Goal: Communication & Community: Share content

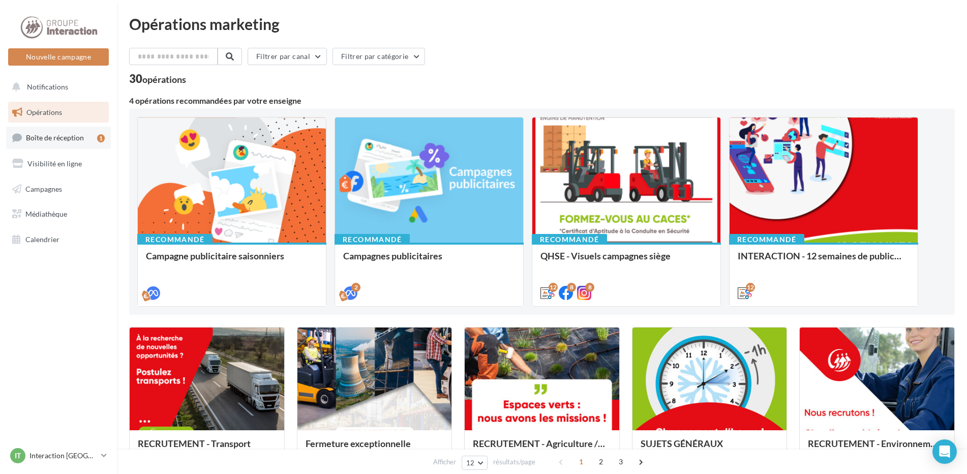
click at [39, 138] on span "Boîte de réception" at bounding box center [55, 137] width 58 height 9
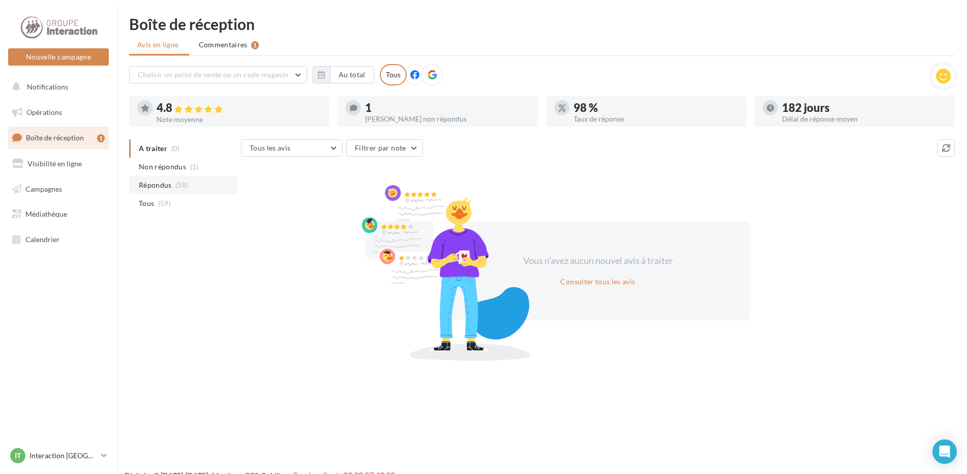
click at [197, 182] on li "Répondus (58)" at bounding box center [183, 185] width 108 height 18
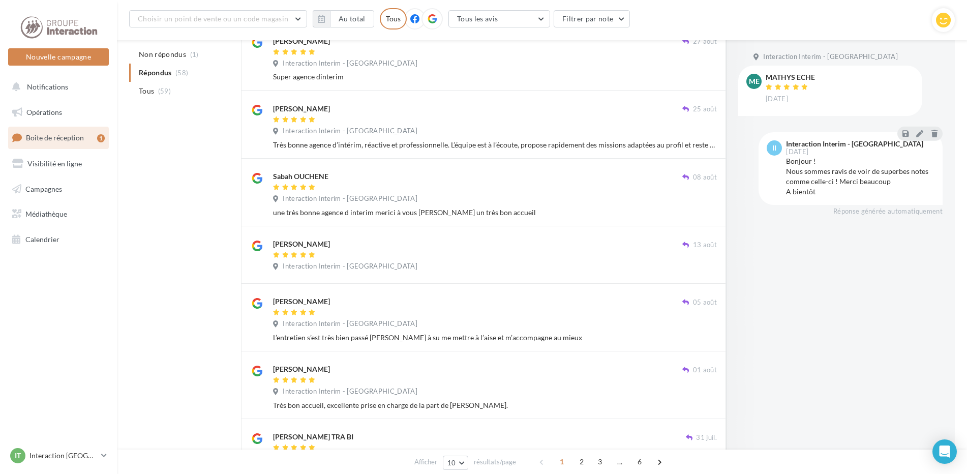
scroll to position [68, 0]
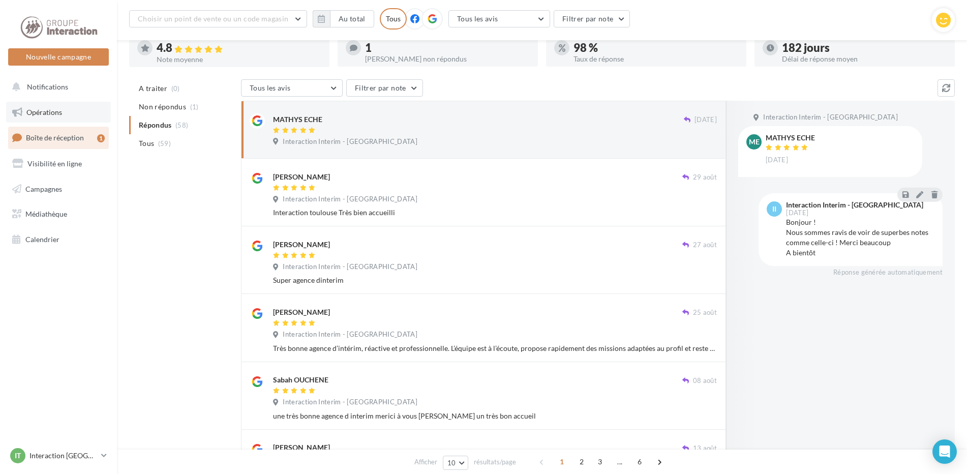
click at [48, 116] on link "Opérations" at bounding box center [58, 112] width 105 height 21
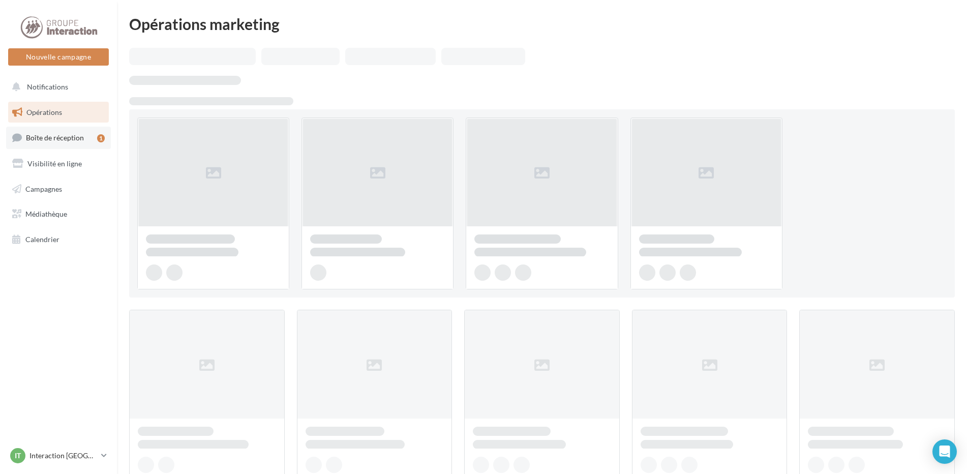
click at [85, 138] on link "Boîte de réception 1" at bounding box center [58, 138] width 105 height 22
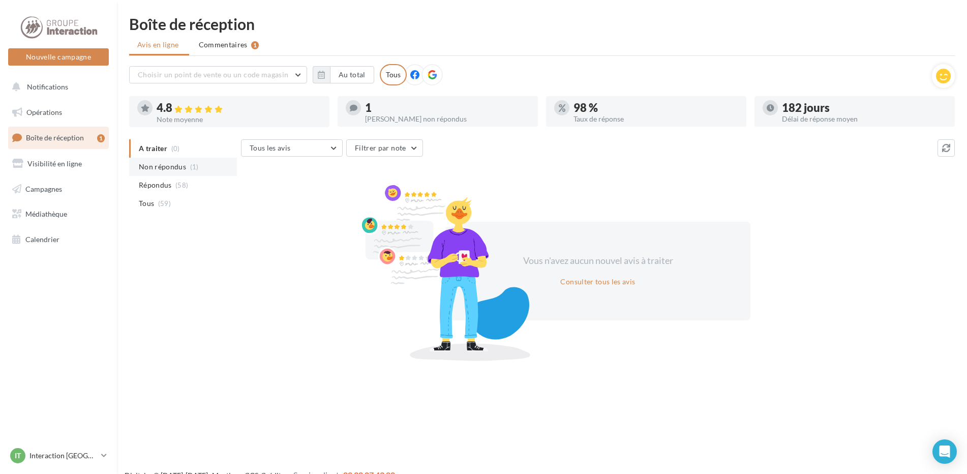
click at [171, 171] on span "Non répondus" at bounding box center [162, 167] width 47 height 10
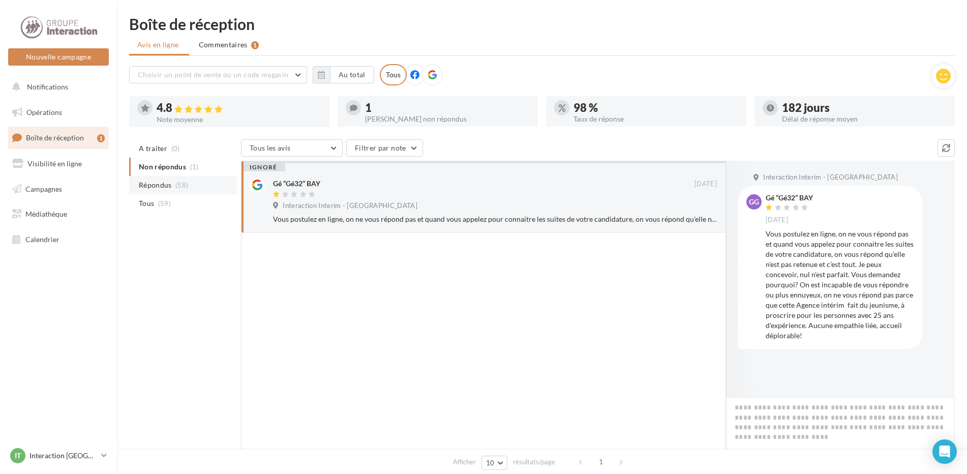
click at [186, 183] on span "(58)" at bounding box center [181, 185] width 13 height 8
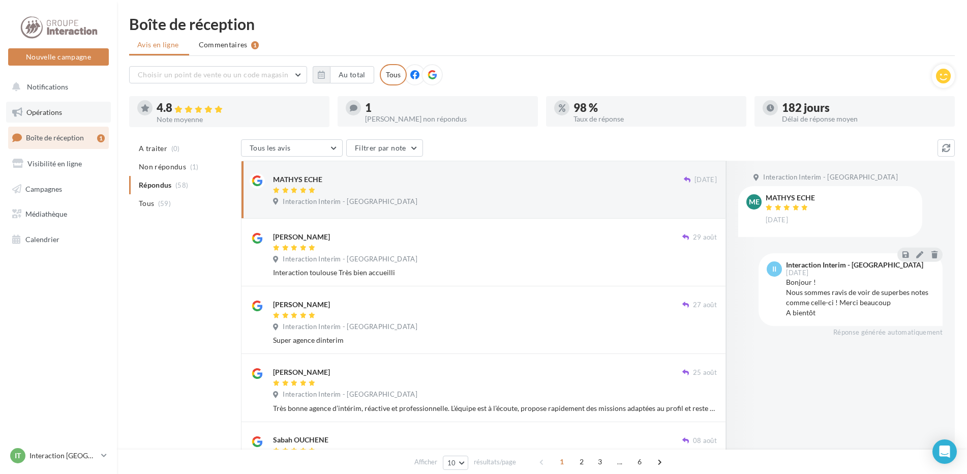
click at [60, 118] on link "Opérations" at bounding box center [58, 112] width 105 height 21
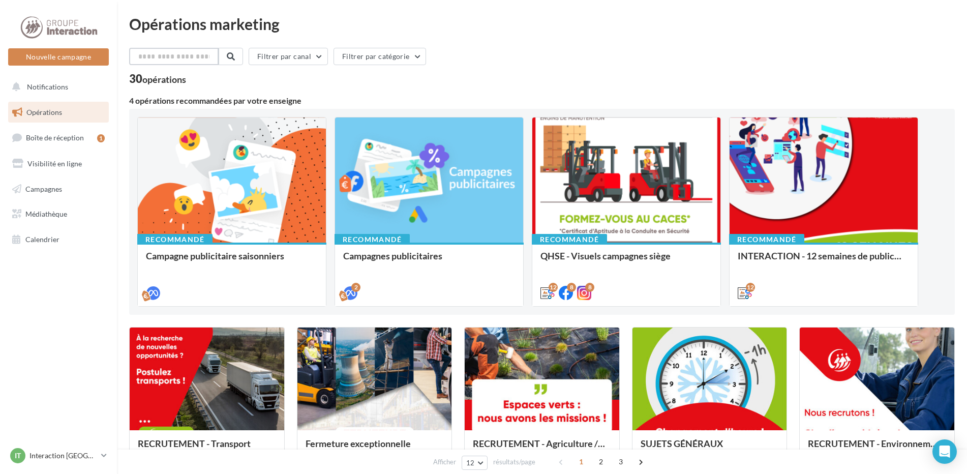
click at [181, 64] on input "text" at bounding box center [173, 56] width 89 height 17
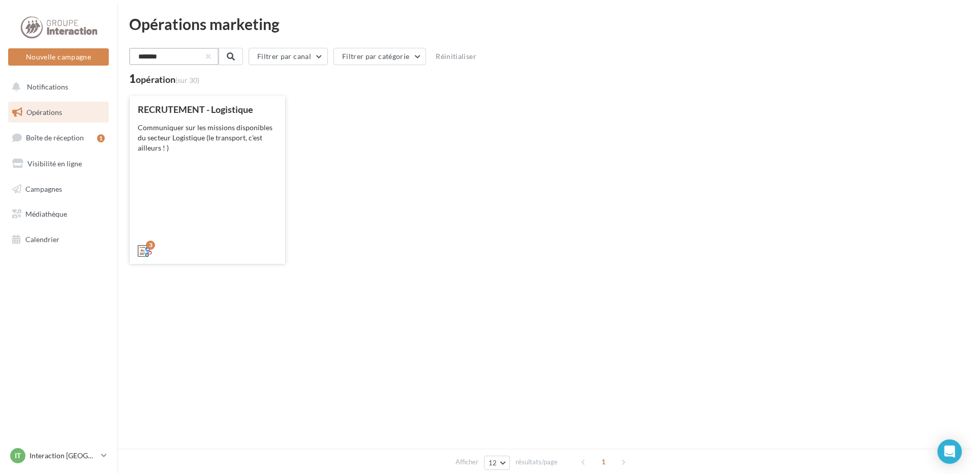
type input "*******"
click at [188, 212] on div "RECRUTEMENT - Logistique Communiquer sur les missions disponibles du secteur Lo…" at bounding box center [207, 179] width 139 height 150
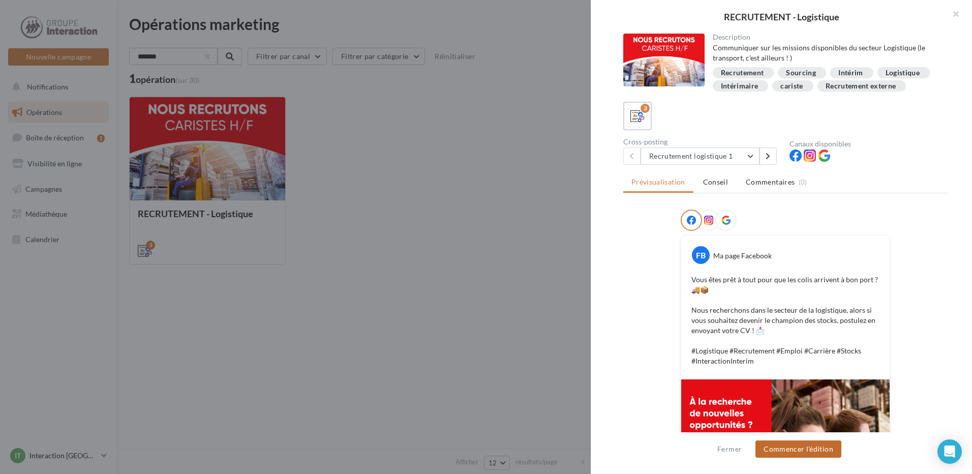
click at [788, 450] on button "Commencer l'édition" at bounding box center [798, 448] width 86 height 17
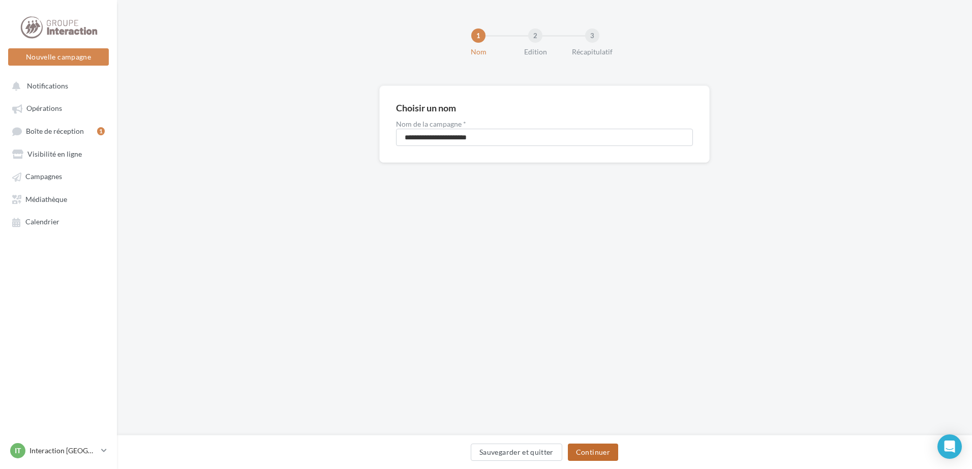
click at [601, 451] on button "Continuer" at bounding box center [593, 451] width 50 height 17
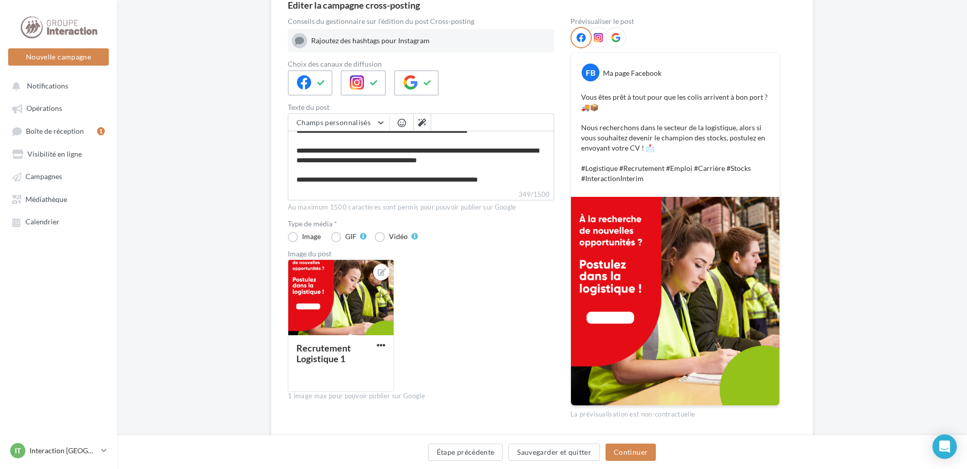
scroll to position [137, 0]
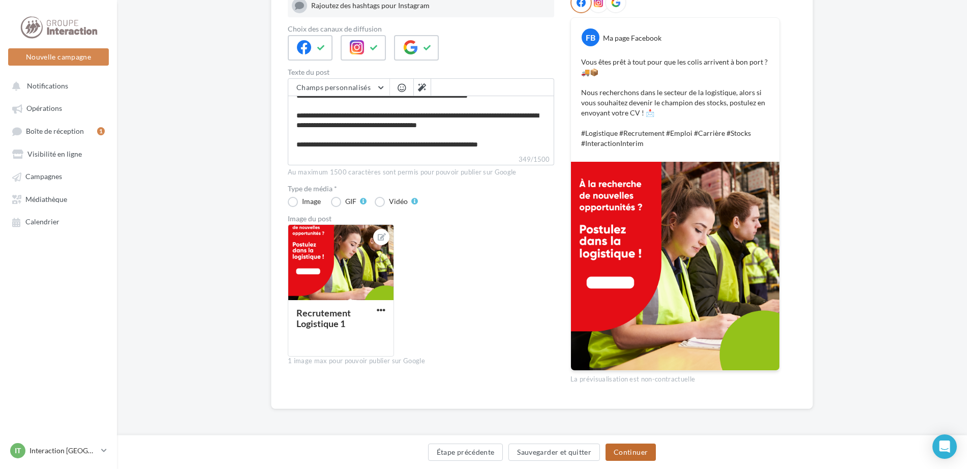
click at [639, 453] on button "Continuer" at bounding box center [630, 451] width 50 height 17
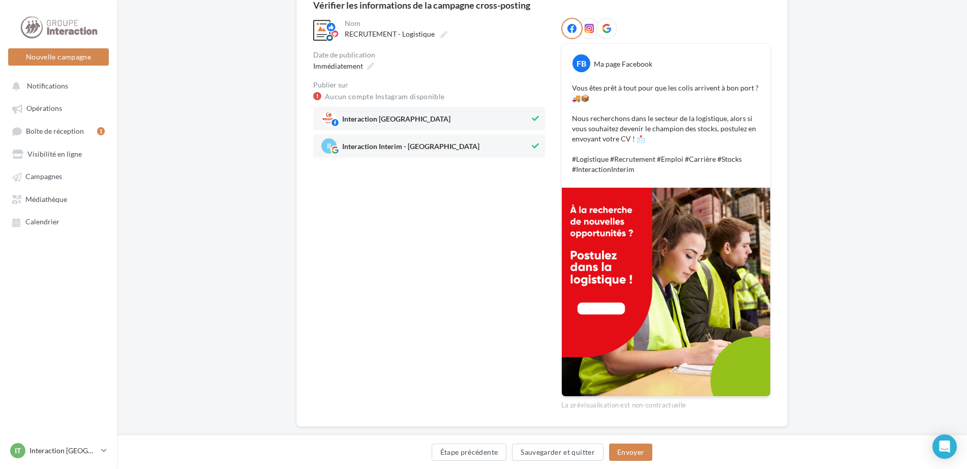
scroll to position [51, 0]
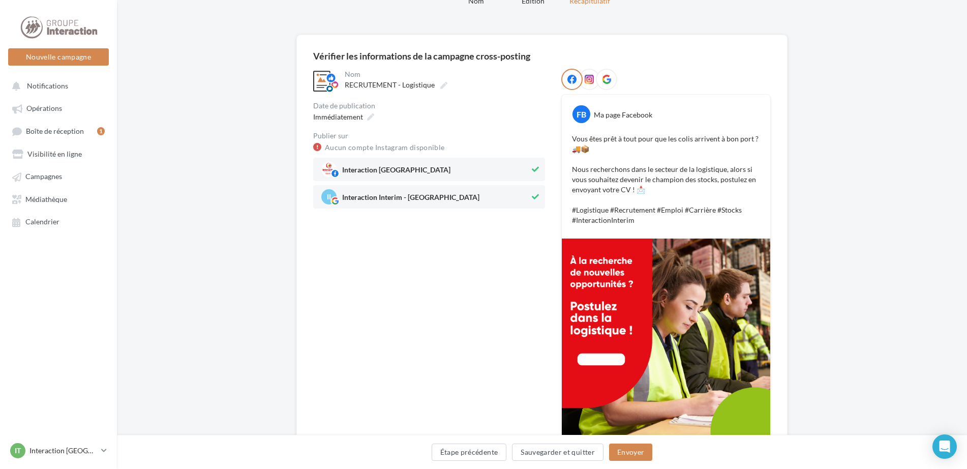
click at [612, 80] on div at bounding box center [606, 79] width 21 height 21
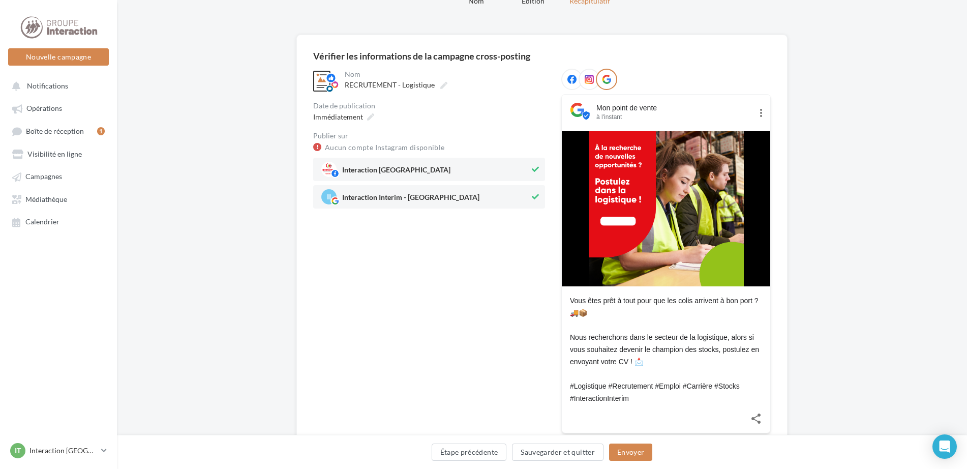
scroll to position [108, 0]
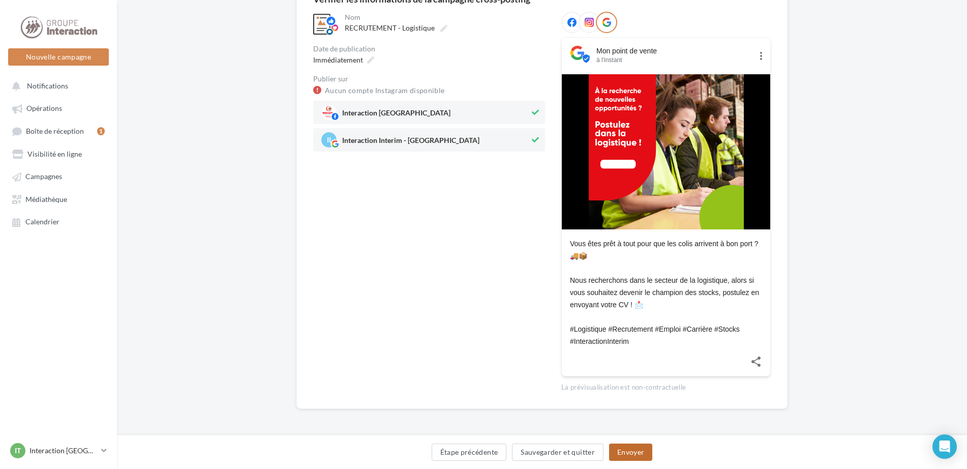
click at [633, 446] on button "Envoyer" at bounding box center [630, 451] width 43 height 17
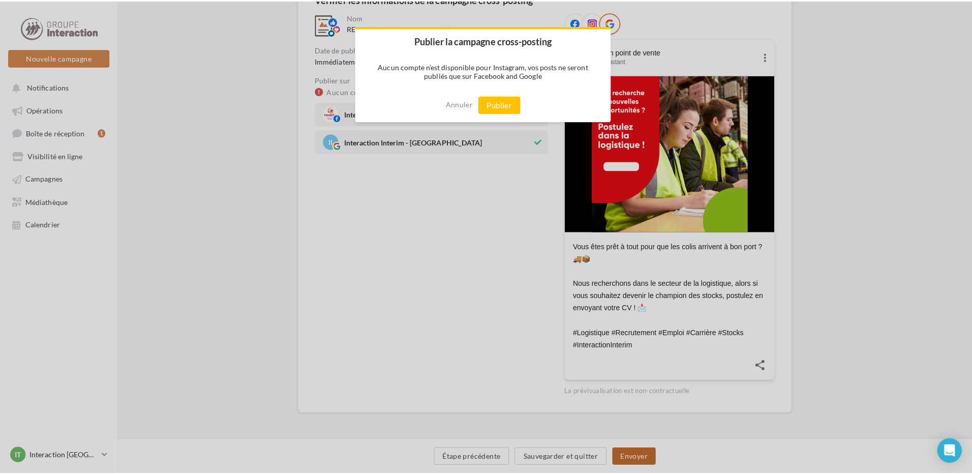
scroll to position [103, 0]
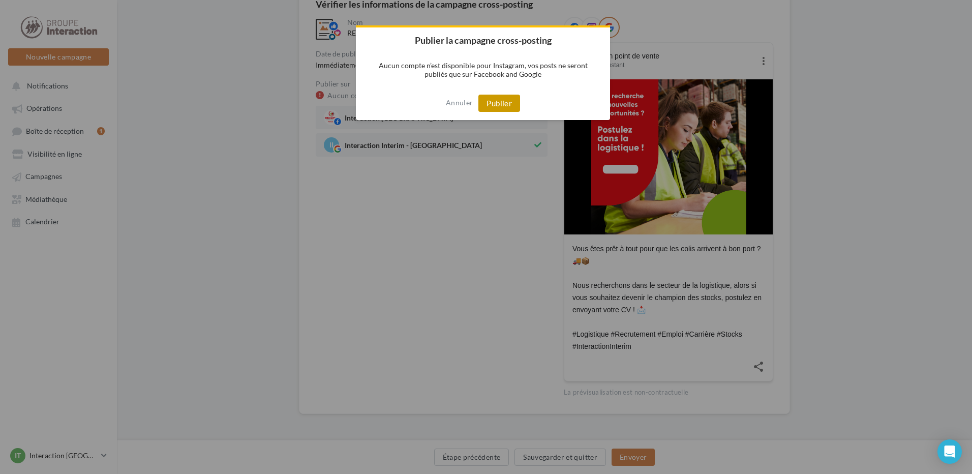
click at [506, 95] on button "Publier" at bounding box center [499, 103] width 42 height 17
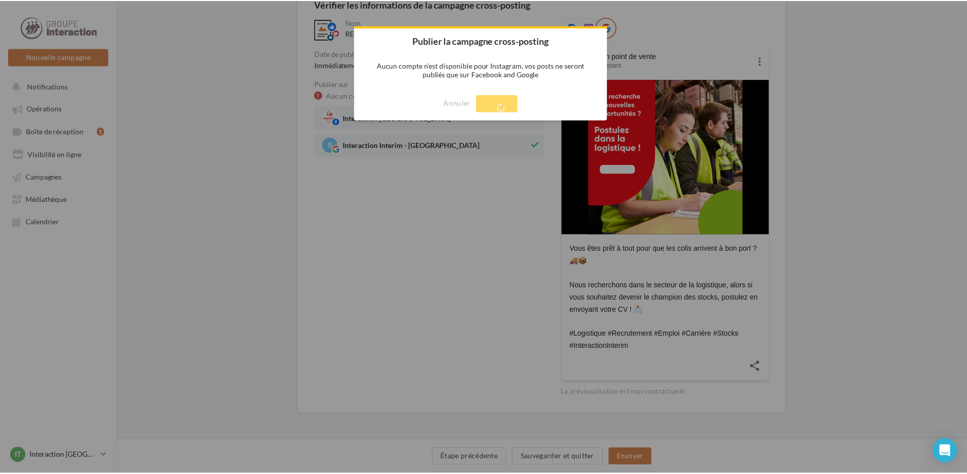
scroll to position [16, 0]
